Goal: Check status: Check status

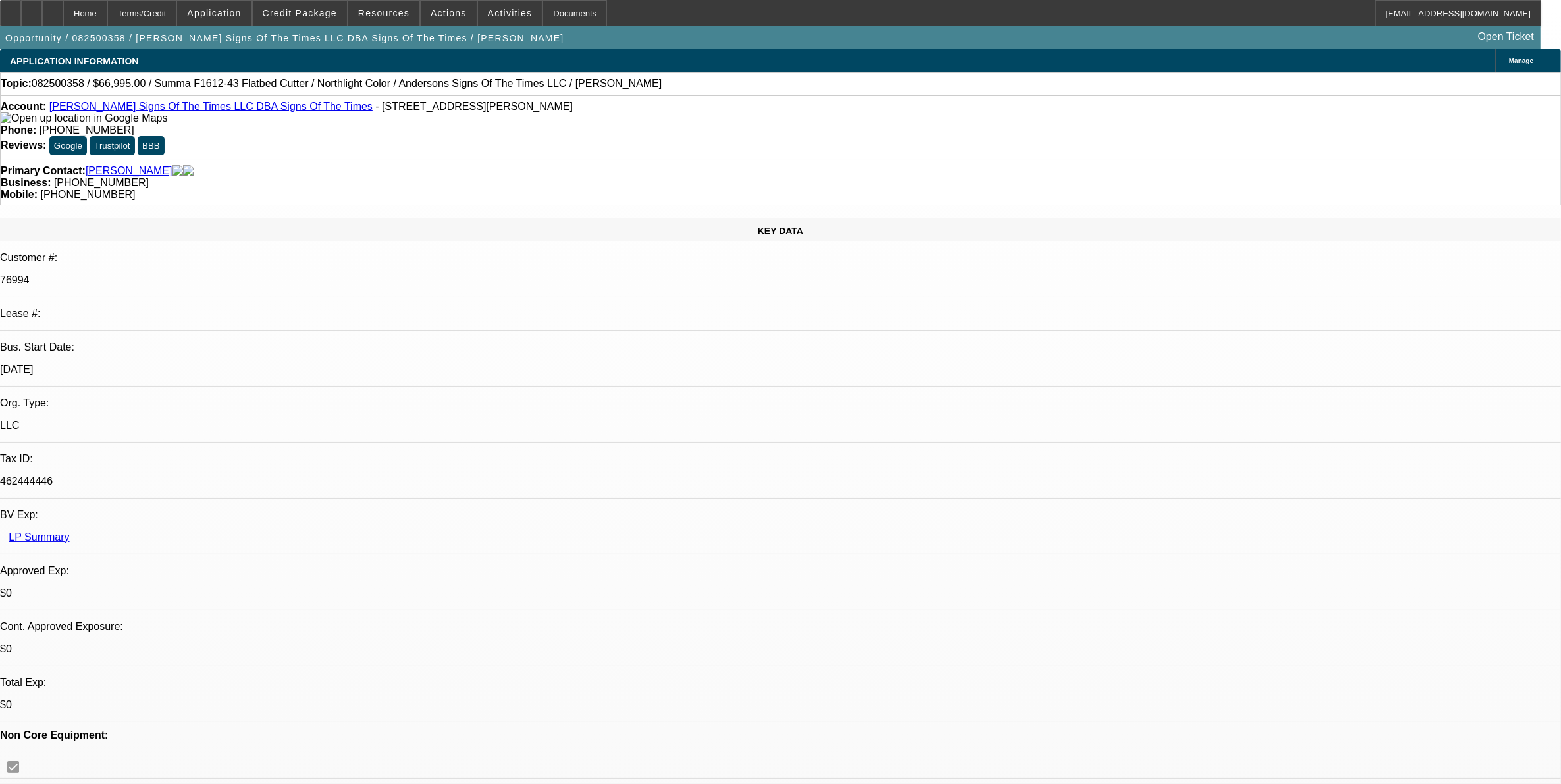
select select "0"
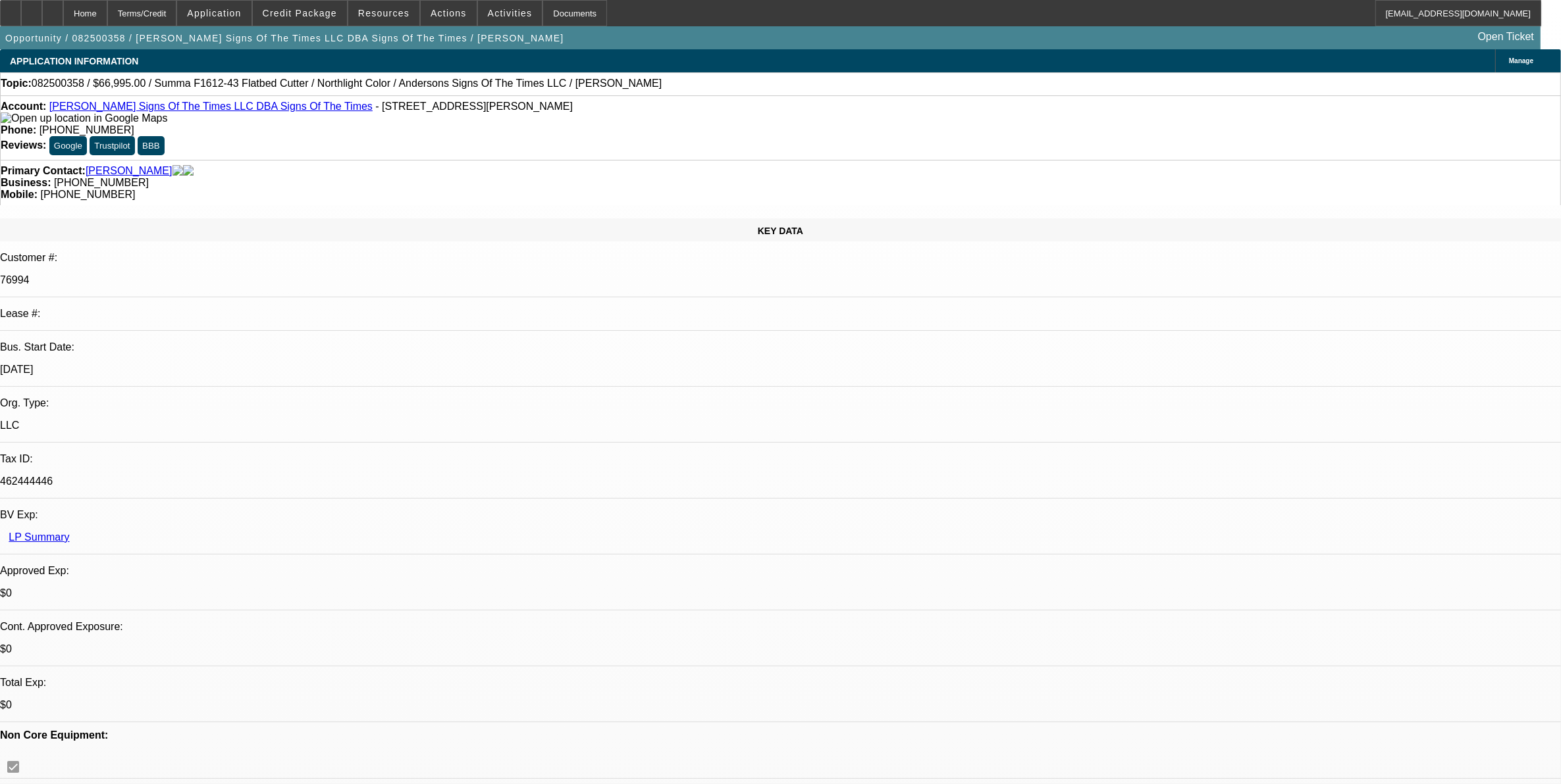
select select "0"
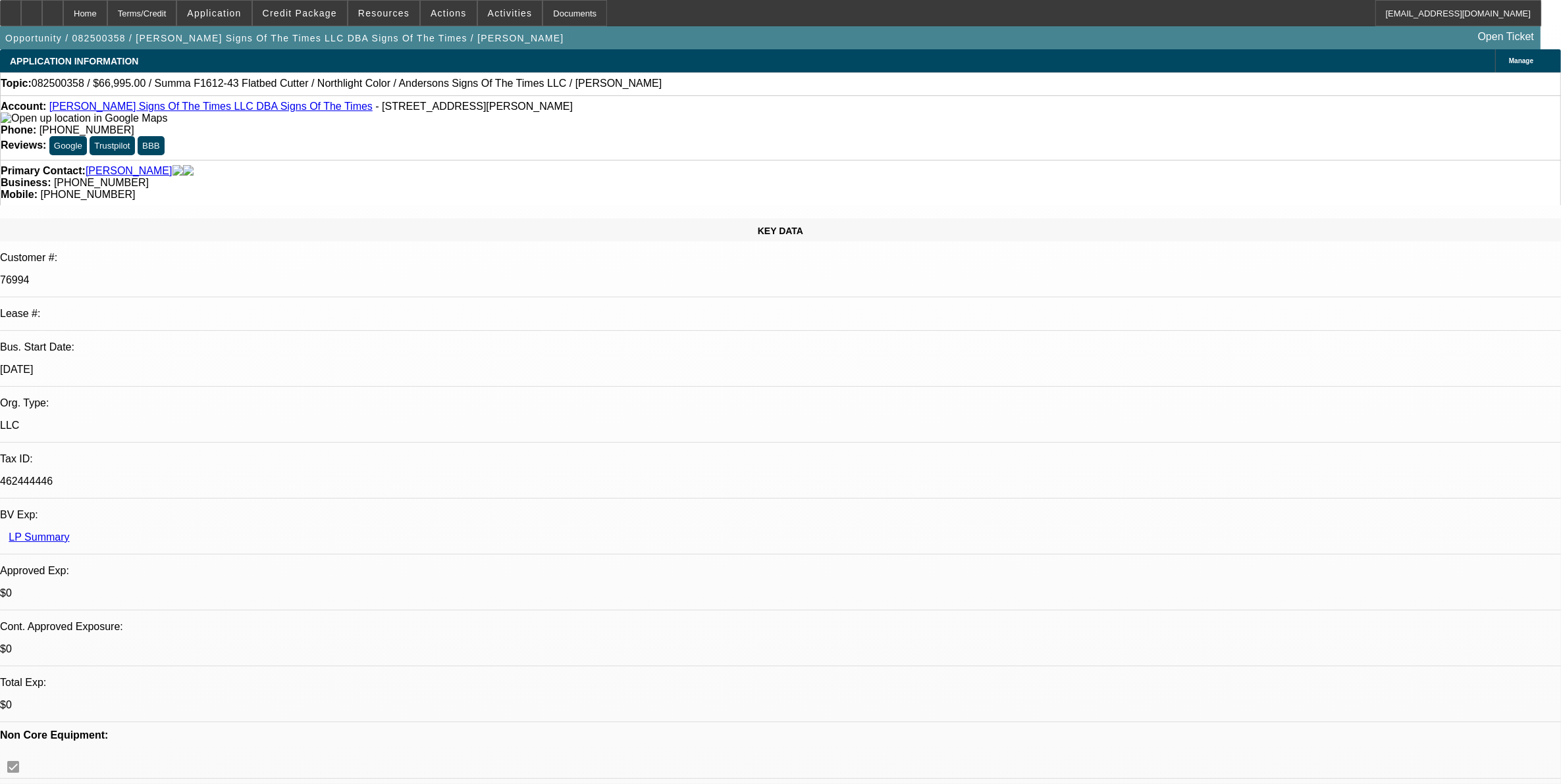
select select "0"
select select "1"
select select "6"
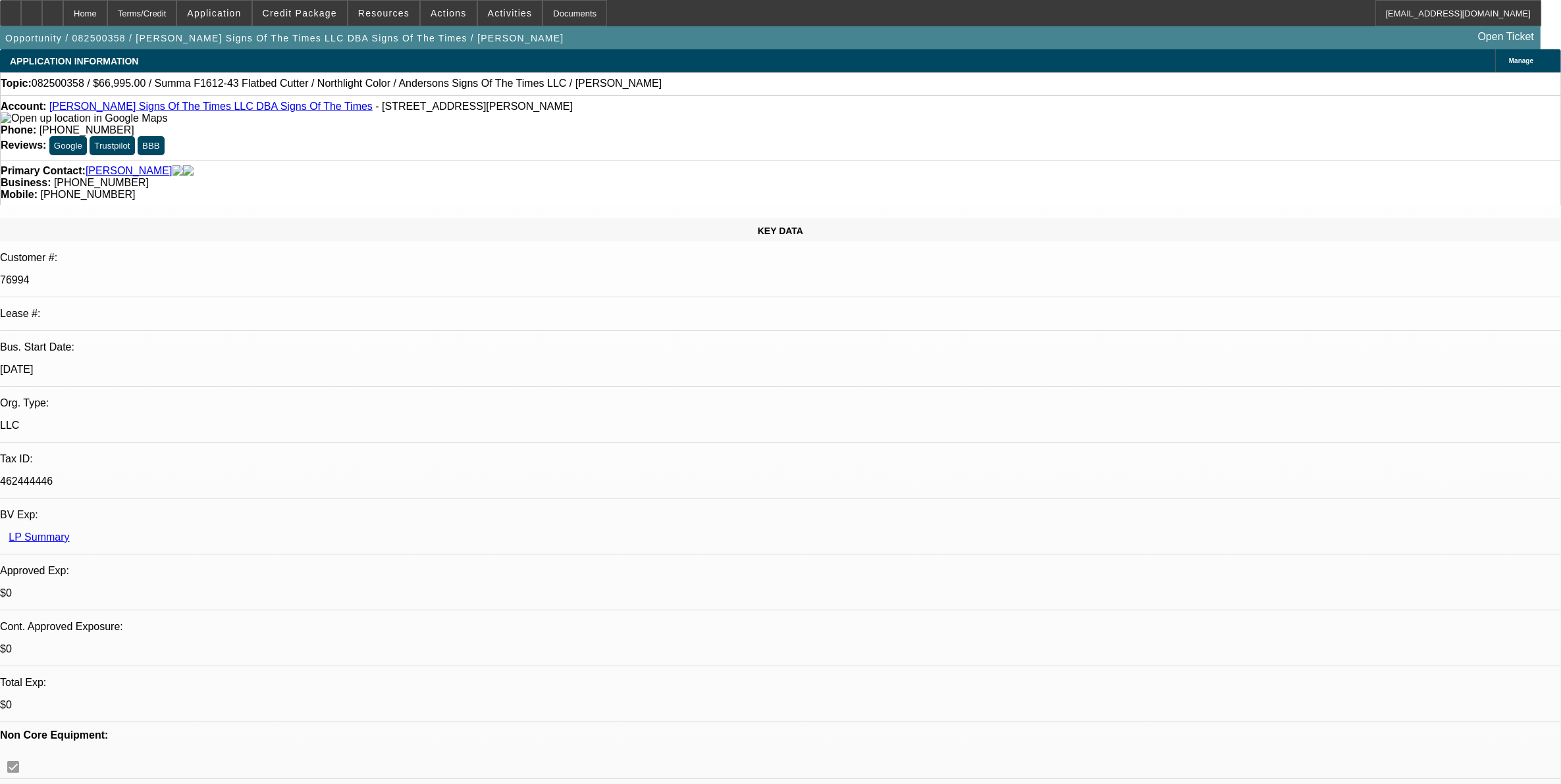
select select "1"
select select "6"
select select "1"
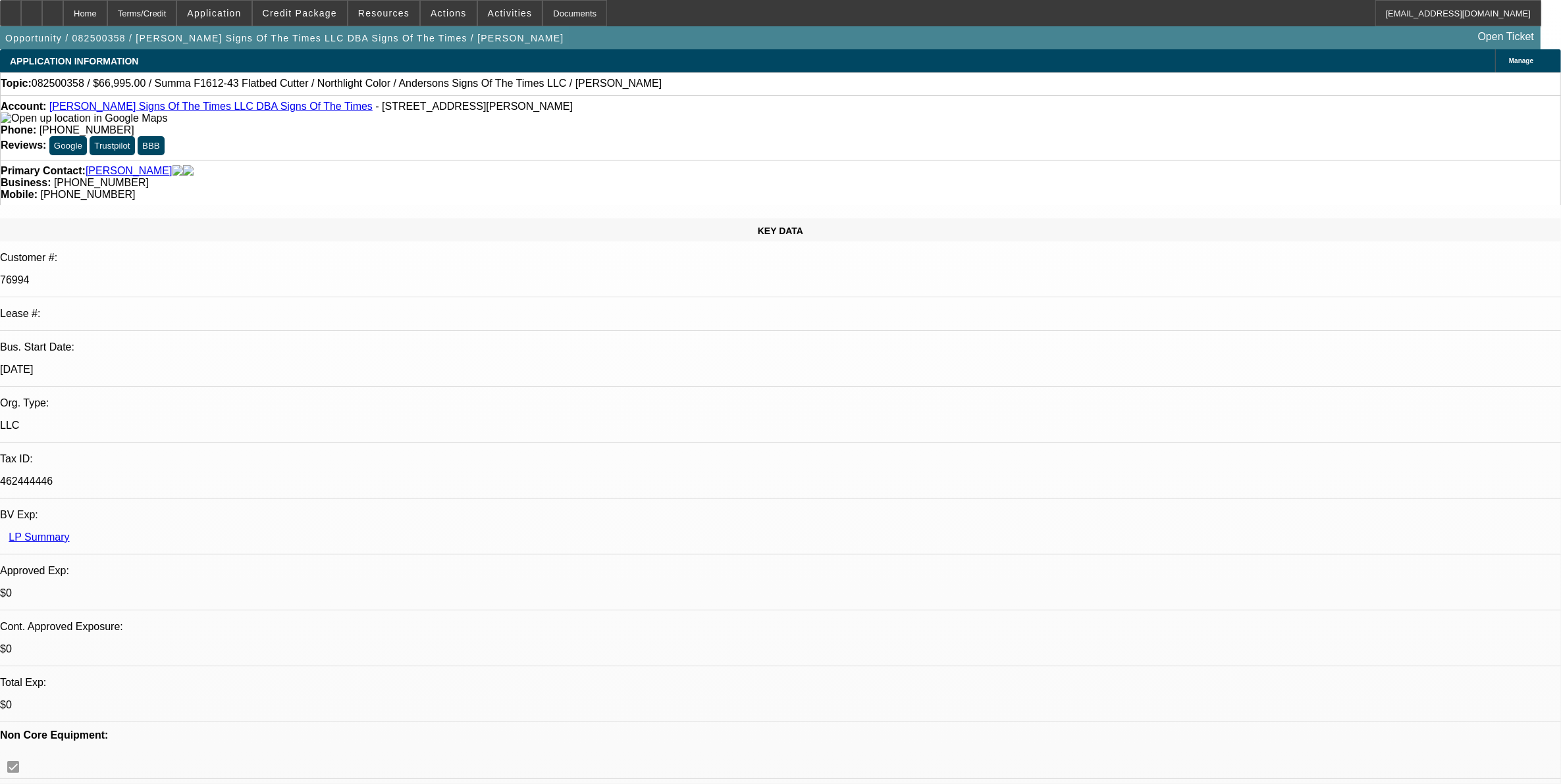
select select "6"
select select "1"
select select "6"
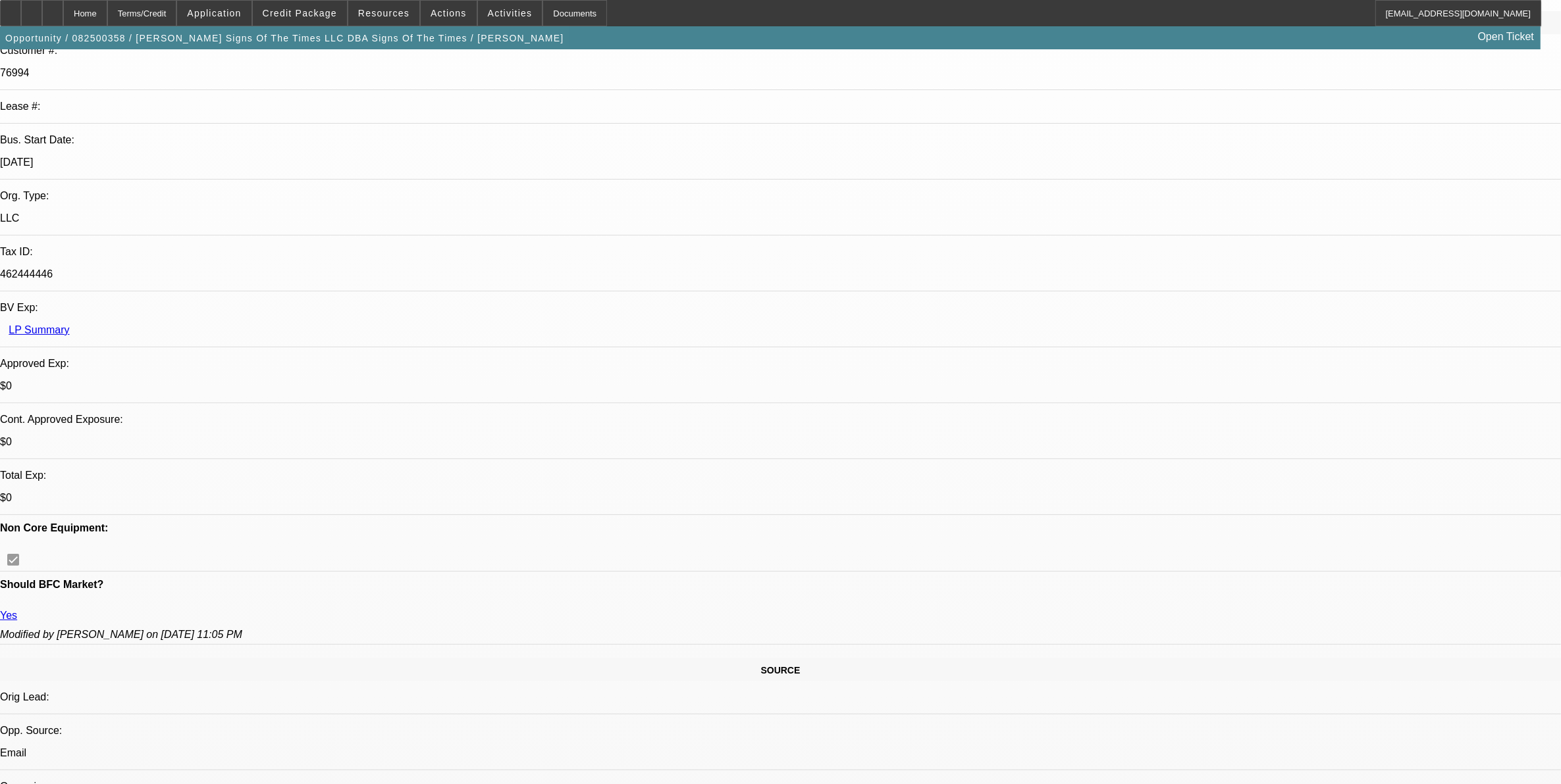
scroll to position [658, 0]
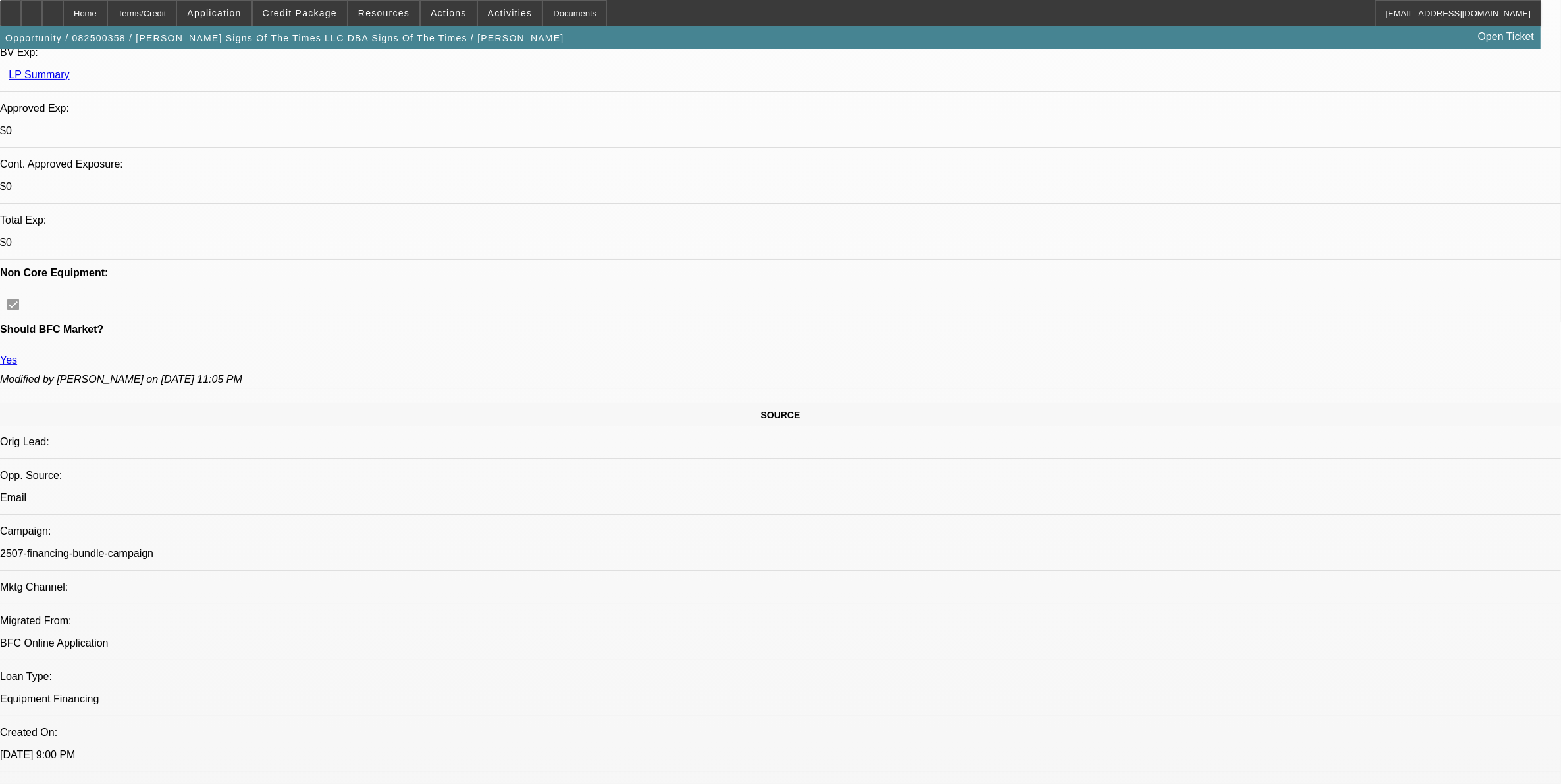
scroll to position [329, 0]
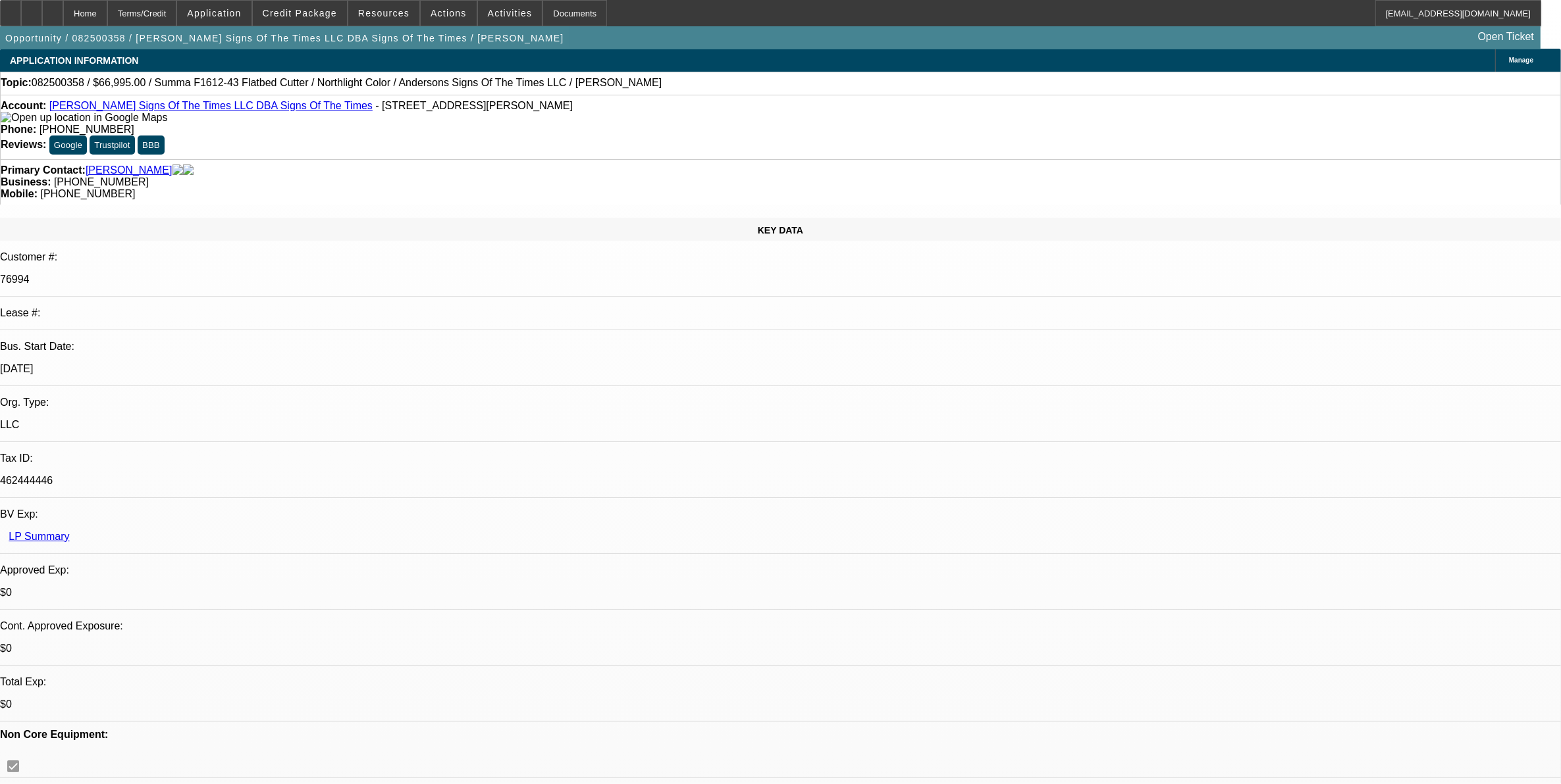
scroll to position [0, 0]
